Goal: Transaction & Acquisition: Obtain resource

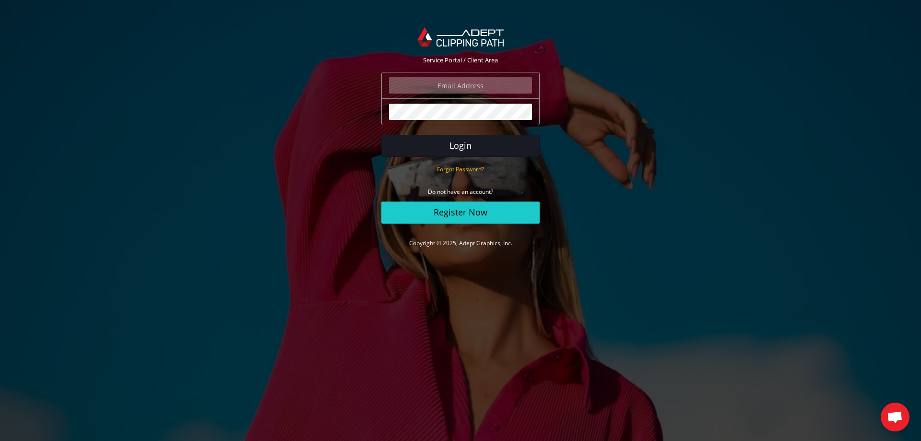
type input "angelo@eurotapis.be"
click at [451, 143] on button "Login" at bounding box center [460, 146] width 158 height 22
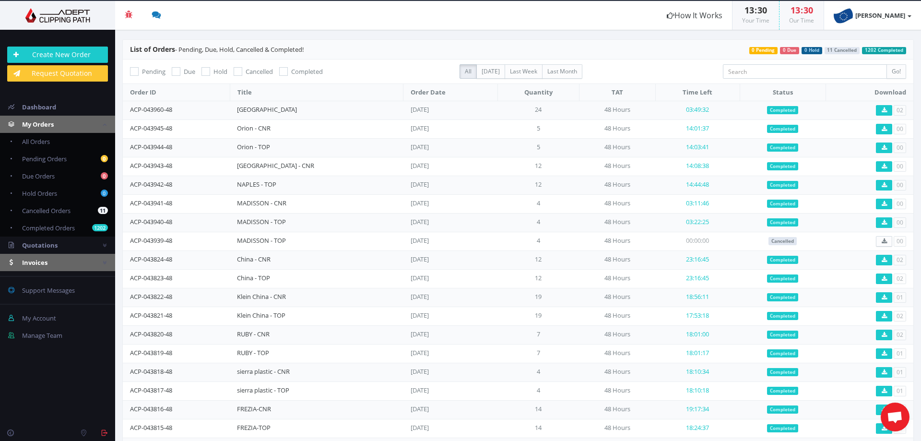
click at [54, 262] on link "Invoices" at bounding box center [57, 262] width 115 height 17
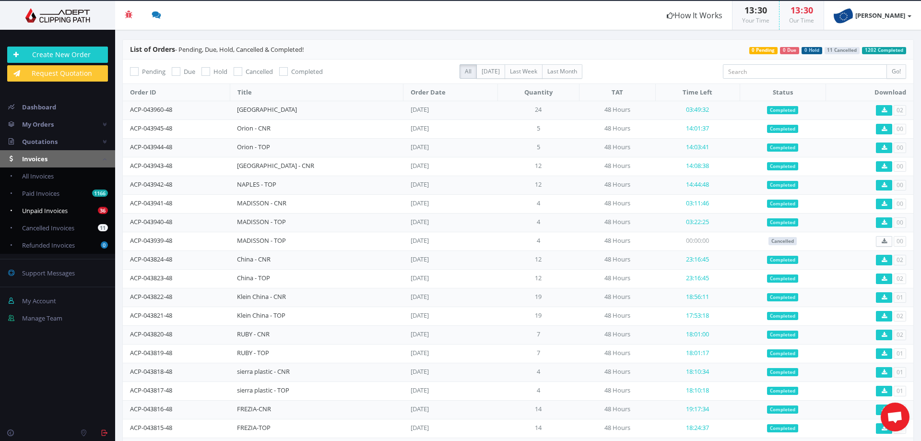
click at [63, 213] on span "Unpaid Invoices" at bounding box center [45, 210] width 46 height 9
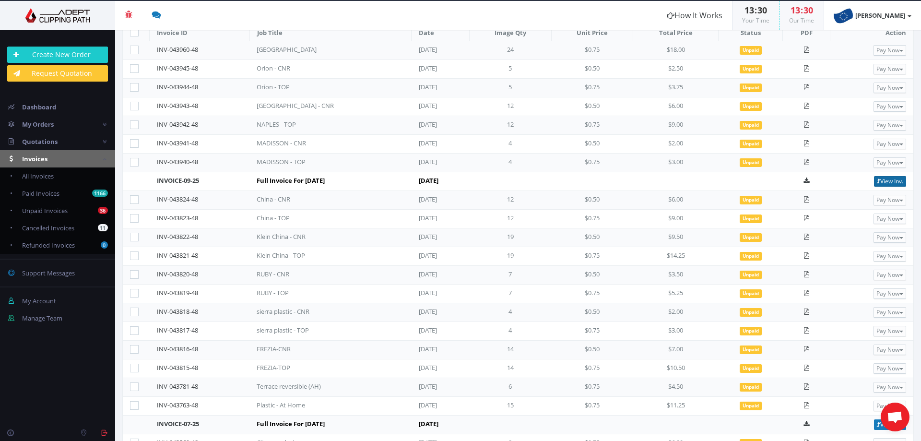
scroll to position [146, 0]
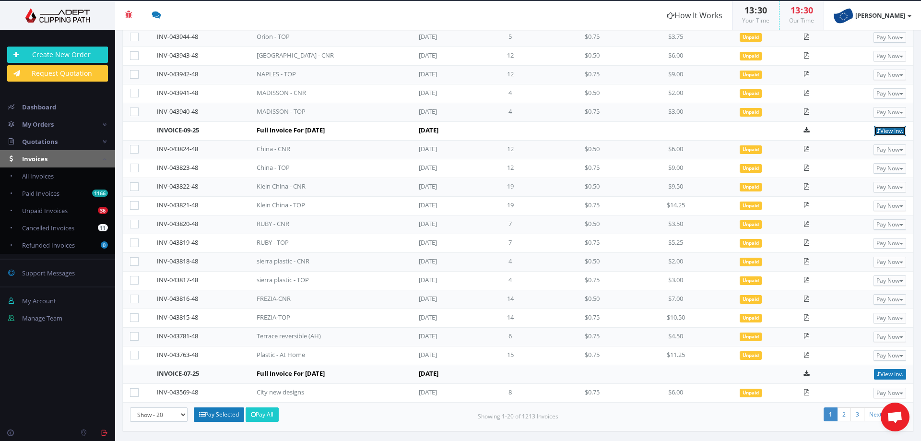
click at [880, 132] on link "View Inv." at bounding box center [890, 131] width 32 height 11
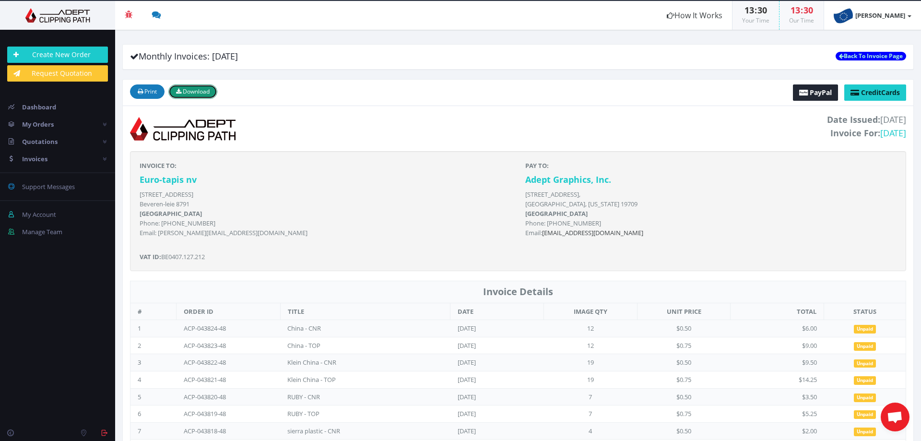
click at [205, 97] on button "Download" at bounding box center [192, 91] width 49 height 14
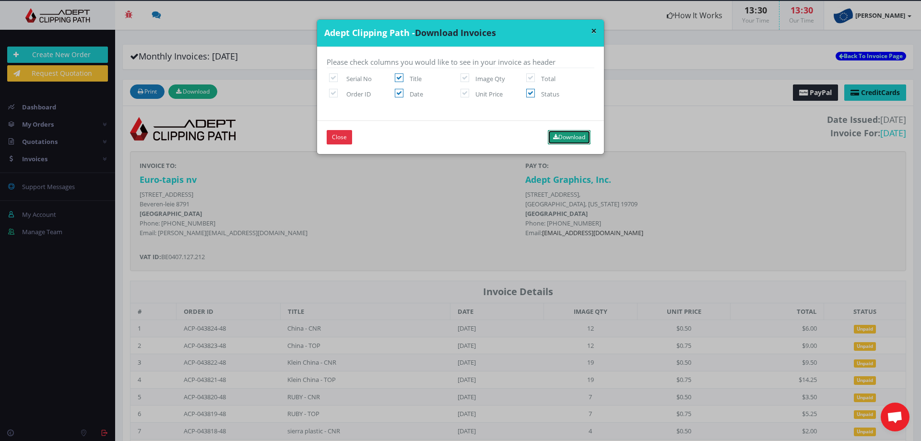
click at [561, 139] on button "Download" at bounding box center [569, 137] width 43 height 14
drag, startPoint x: 589, startPoint y: 32, endPoint x: 684, endPoint y: 15, distance: 96.4
click at [591, 32] on button "×" at bounding box center [594, 31] width 6 height 10
